Goal: Information Seeking & Learning: Learn about a topic

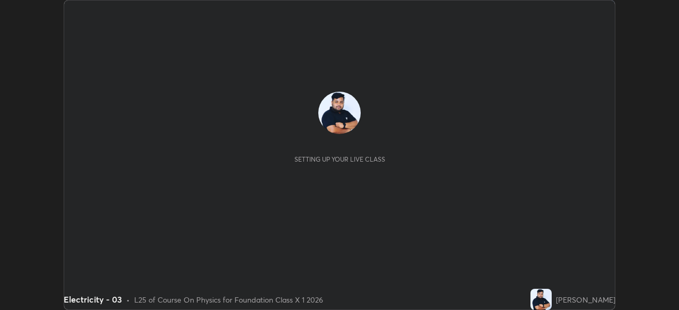
scroll to position [310, 679]
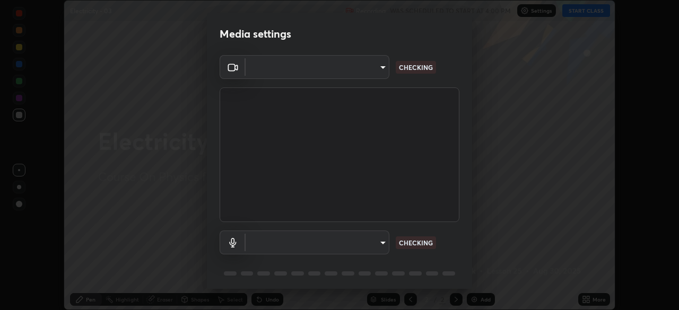
type input "ab575cb34c87f85e5516d662d1ce61e9bdcdf9427f029c366d32db6494063bf2"
type input "ed763d68ec3e2e3c9c4a715b2cda8bbe32e246cc1b8ba6137e6a4bc4c77b2f2c"
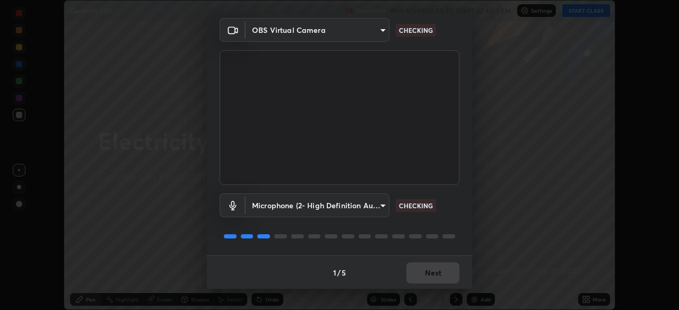
scroll to position [38, 0]
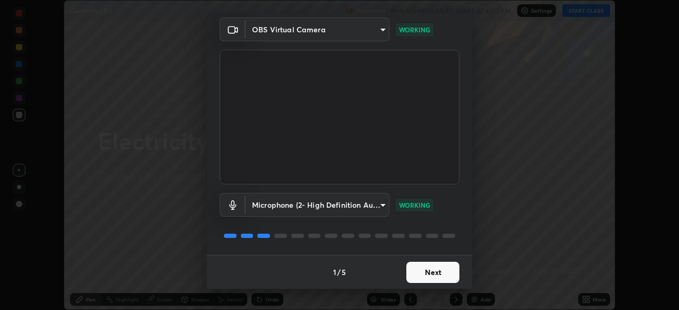
click at [418, 268] on button "Next" at bounding box center [433, 272] width 53 height 21
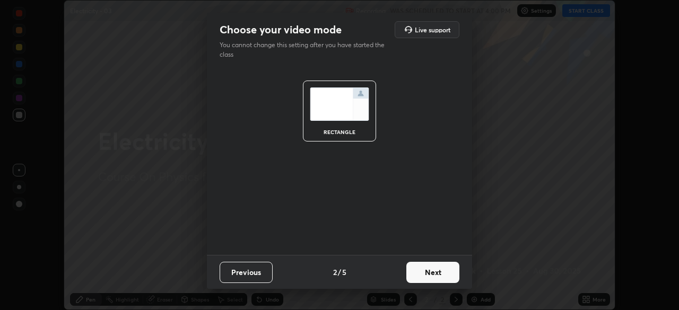
scroll to position [0, 0]
click at [430, 270] on button "Next" at bounding box center [433, 272] width 53 height 21
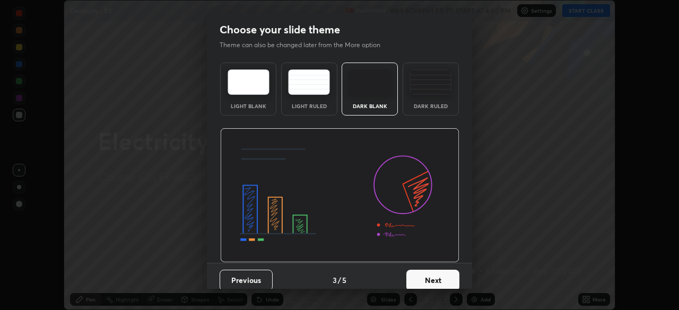
click at [427, 271] on button "Next" at bounding box center [433, 280] width 53 height 21
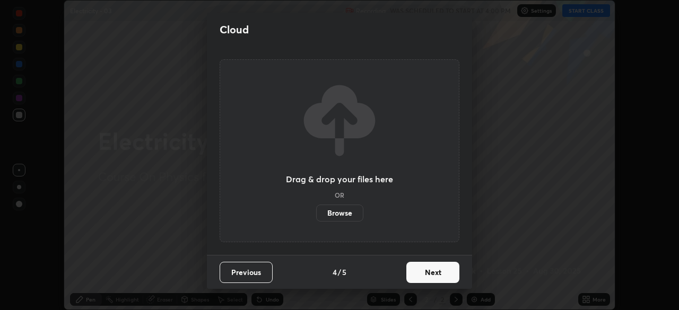
click at [421, 277] on button "Next" at bounding box center [433, 272] width 53 height 21
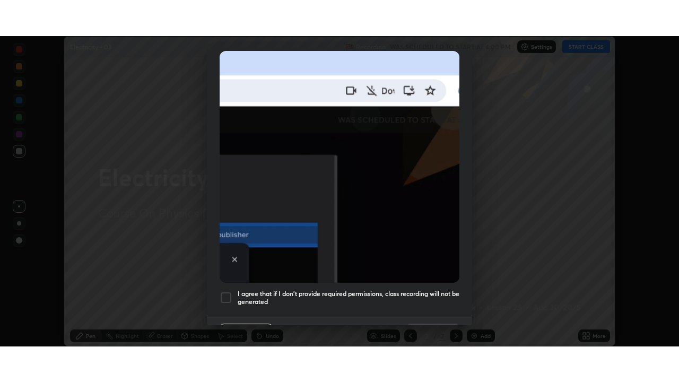
scroll to position [254, 0]
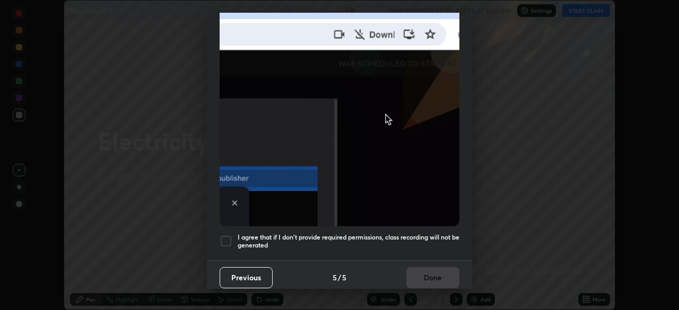
click at [227, 235] on div at bounding box center [226, 241] width 13 height 13
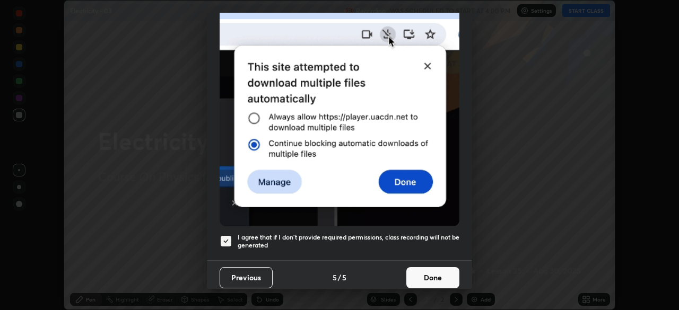
click at [421, 271] on button "Done" at bounding box center [433, 278] width 53 height 21
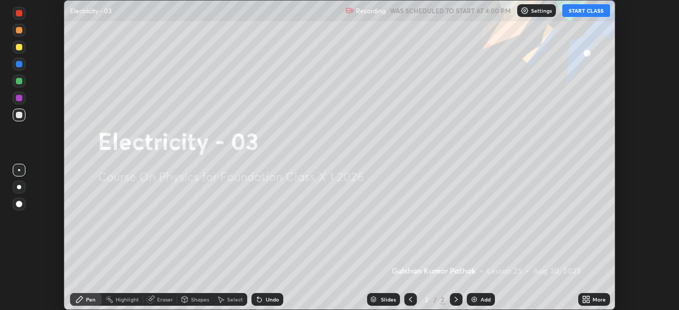
click at [586, 10] on button "START CLASS" at bounding box center [587, 10] width 48 height 13
click at [594, 299] on div "More" at bounding box center [599, 299] width 13 height 5
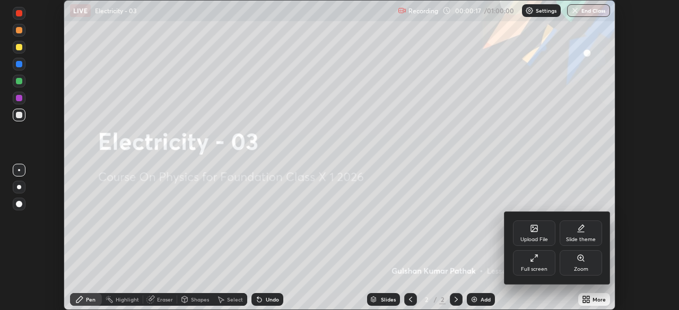
click at [538, 259] on icon at bounding box center [534, 258] width 8 height 8
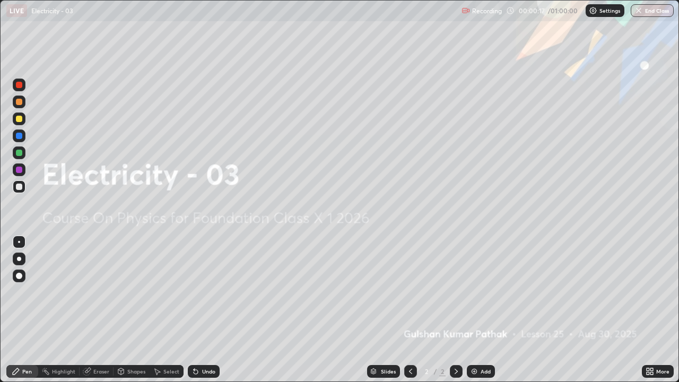
scroll to position [382, 679]
click at [474, 310] on img at bounding box center [474, 371] width 8 height 8
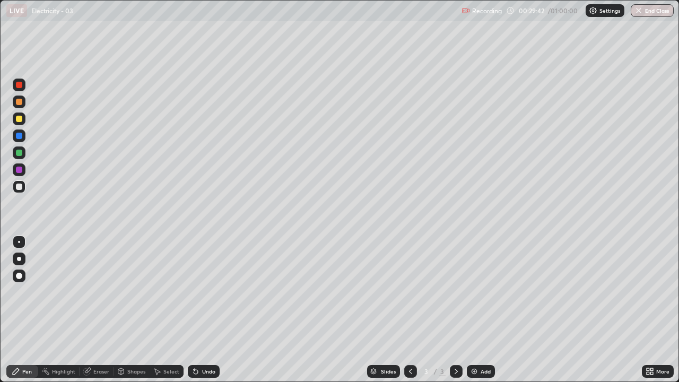
click at [22, 275] on div at bounding box center [19, 276] width 6 height 6
click at [21, 274] on div at bounding box center [19, 276] width 6 height 6
click at [21, 273] on div at bounding box center [19, 276] width 13 height 13
click at [20, 123] on div at bounding box center [19, 119] width 13 height 13
click at [19, 153] on div at bounding box center [19, 153] width 6 height 6
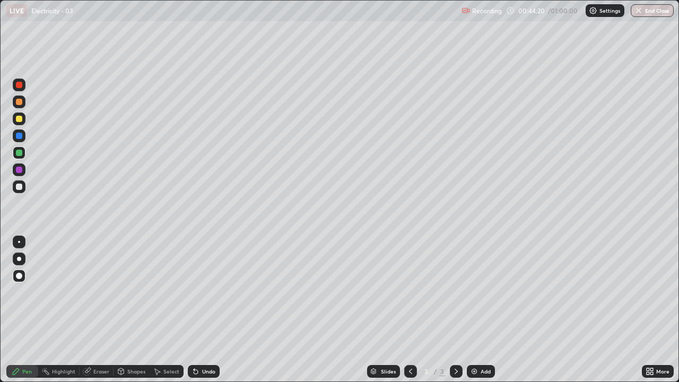
click at [476, 310] on img at bounding box center [474, 371] width 8 height 8
click at [19, 120] on div at bounding box center [19, 119] width 6 height 6
click at [19, 153] on div at bounding box center [19, 153] width 6 height 6
click at [653, 9] on button "End Class" at bounding box center [652, 10] width 43 height 13
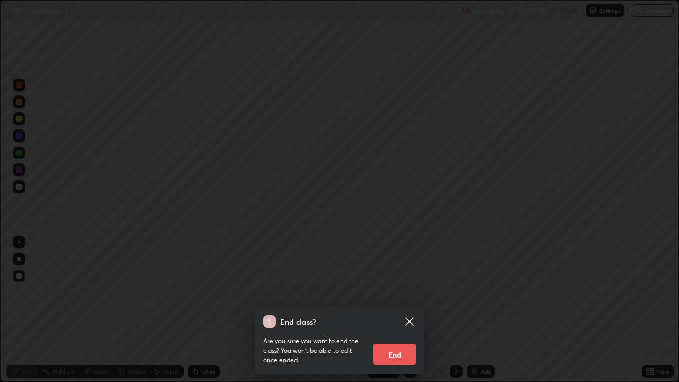
click at [411, 310] on button "End" at bounding box center [395, 354] width 42 height 21
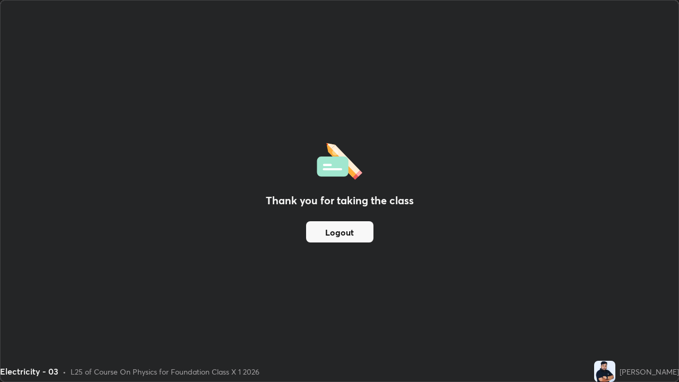
click at [410, 310] on div "Electricity - 03 • L25 of Course On Physics for Foundation Class X 1 2026" at bounding box center [295, 371] width 590 height 21
click at [325, 234] on button "Logout" at bounding box center [339, 231] width 67 height 21
click at [323, 235] on button "Logout" at bounding box center [339, 231] width 67 height 21
click at [324, 236] on button "Logout" at bounding box center [339, 231] width 67 height 21
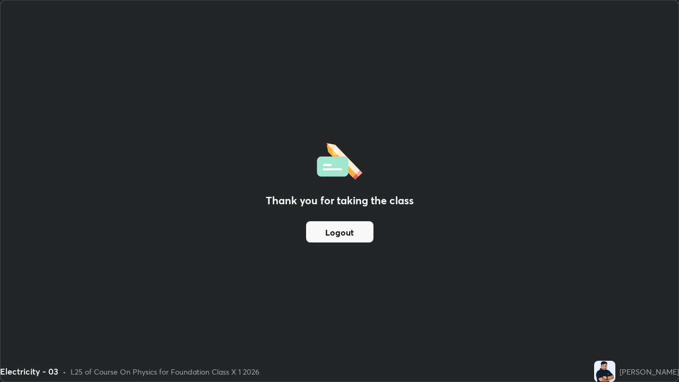
click at [326, 235] on button "Logout" at bounding box center [339, 231] width 67 height 21
click at [325, 235] on button "Logout" at bounding box center [339, 231] width 67 height 21
